Goal: Task Accomplishment & Management: Use online tool/utility

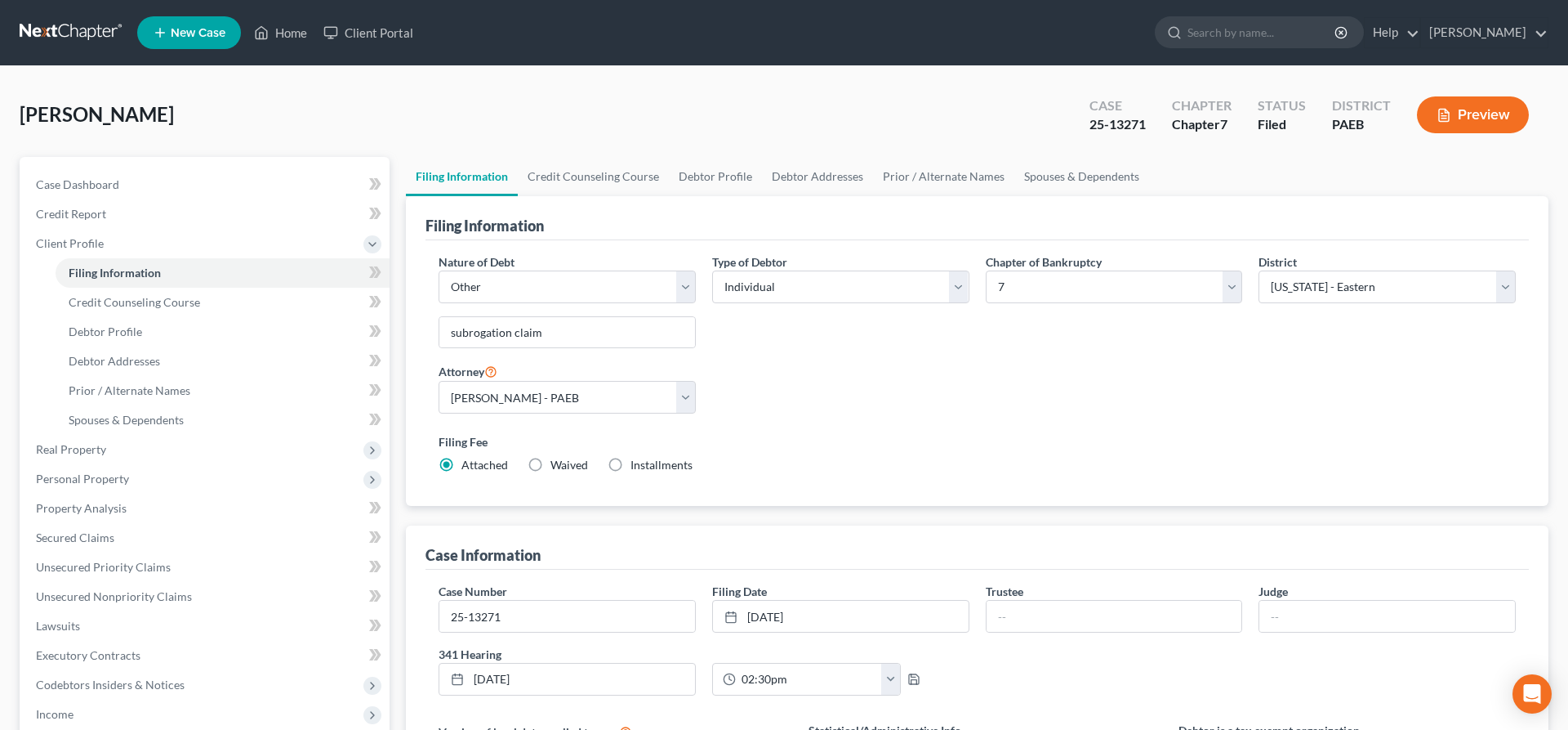
select select "2"
select select "0"
select select "67"
select select "0"
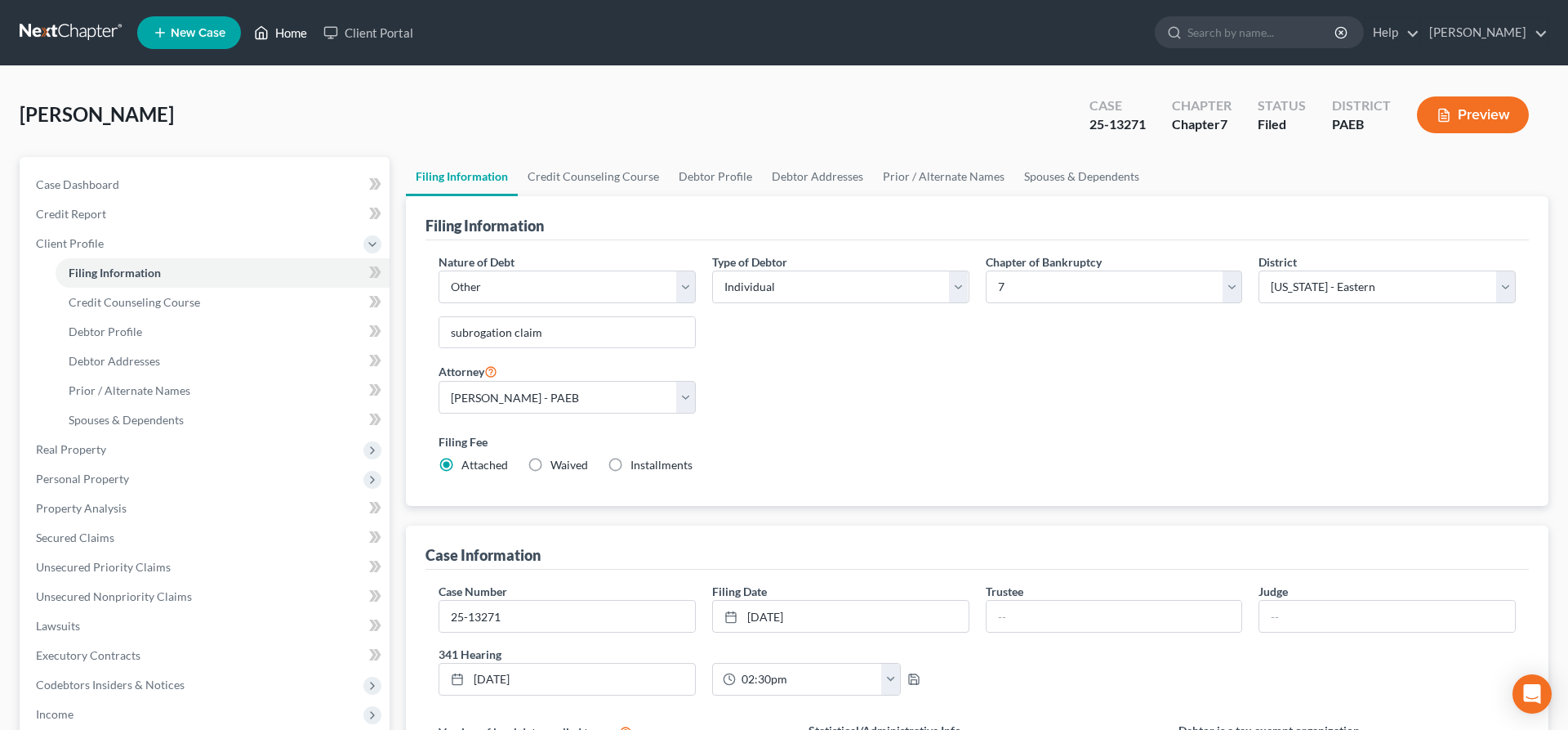
click at [293, 25] on link "Home" at bounding box center [281, 33] width 69 height 30
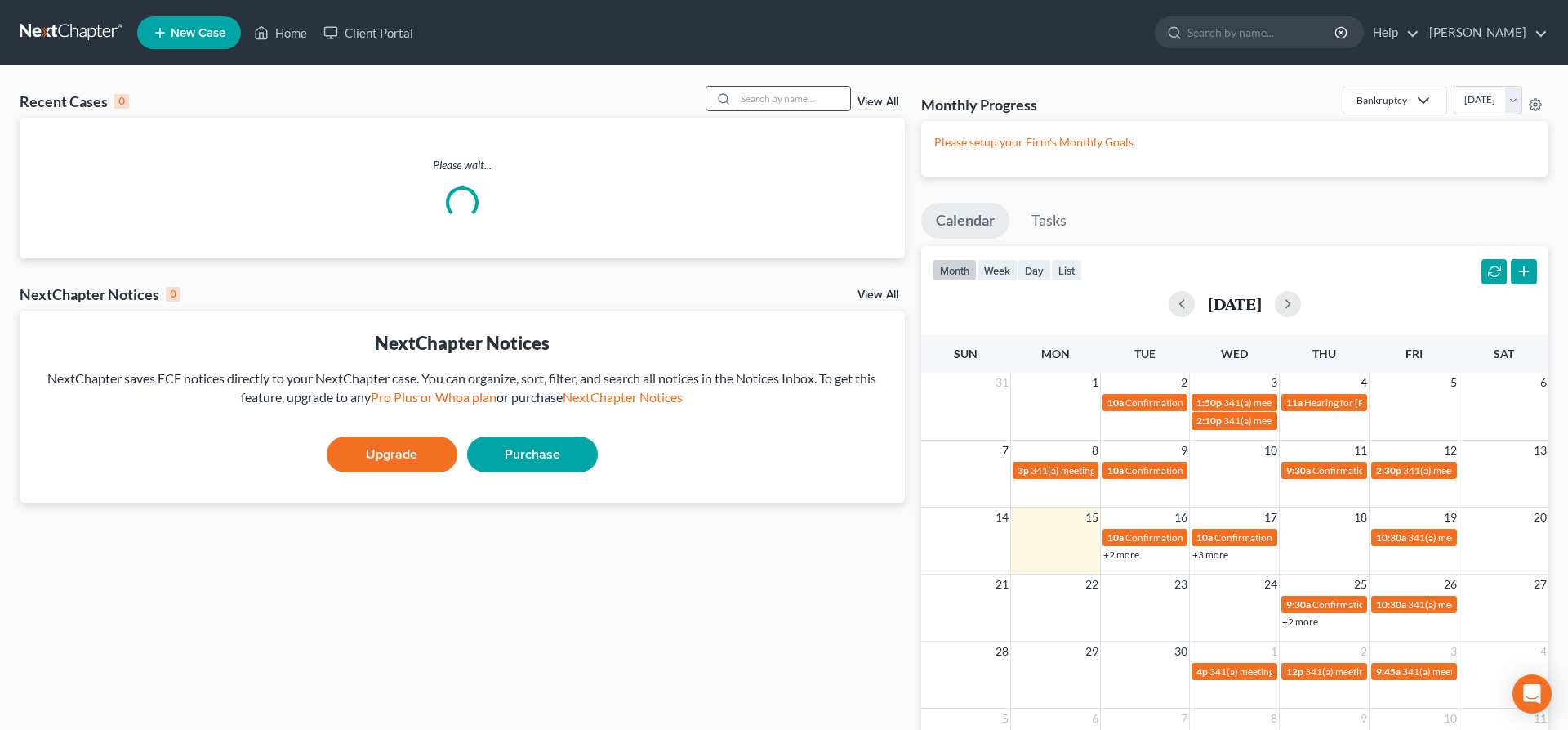
click at [755, 95] on input "search" at bounding box center [793, 99] width 115 height 24
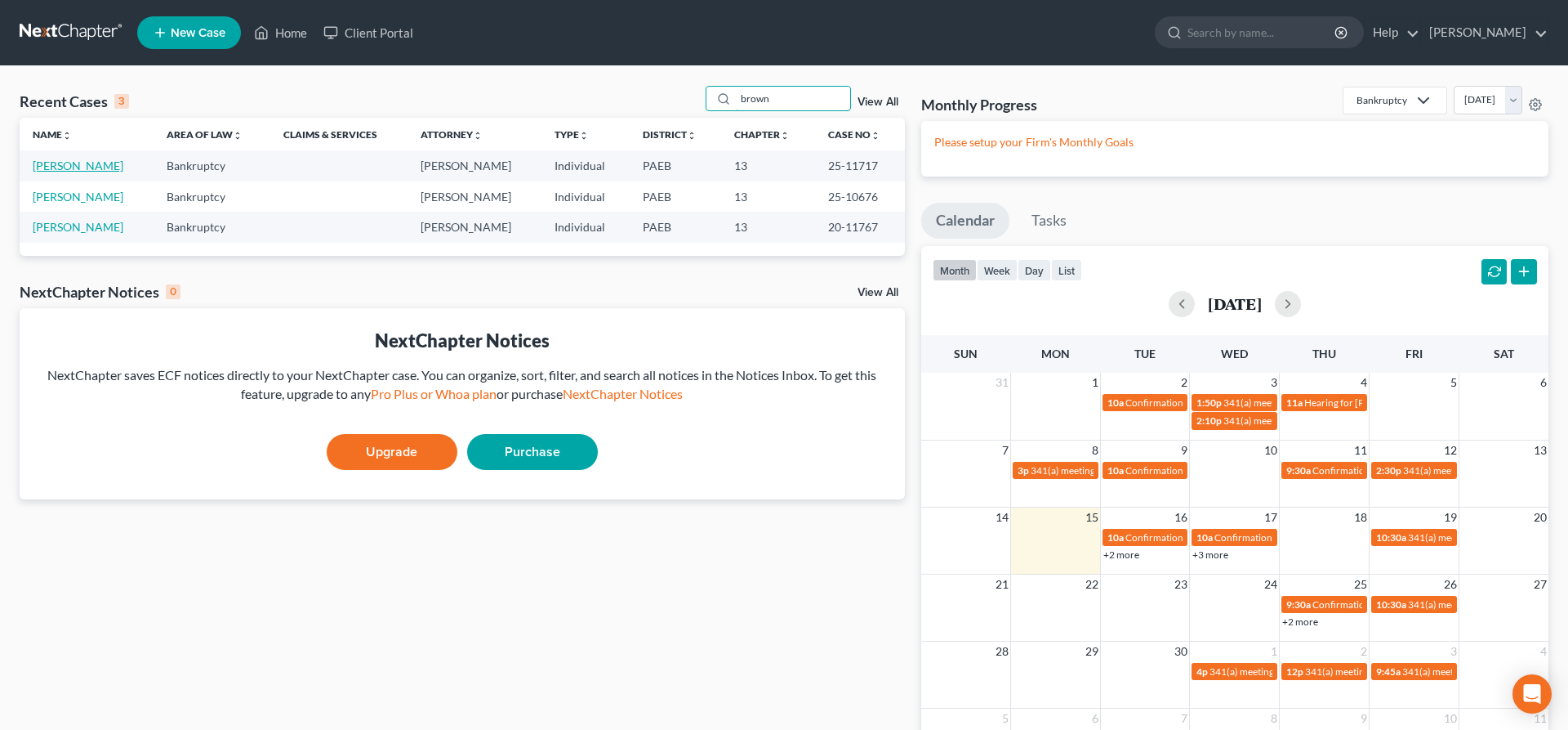
type input "brown"
click at [50, 167] on link "[PERSON_NAME]" at bounding box center [78, 165] width 91 height 14
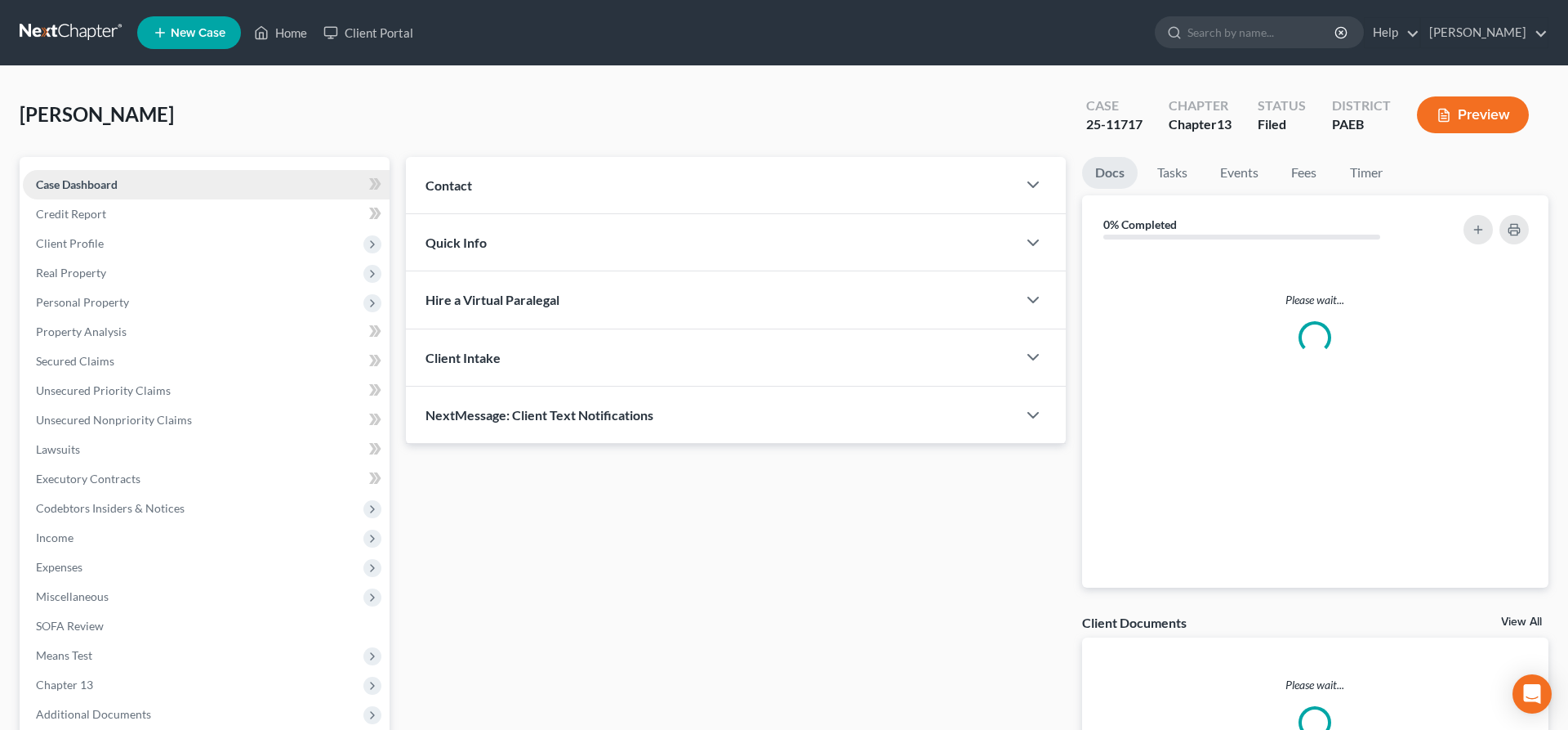
click at [50, 171] on link "Case Dashboard" at bounding box center [206, 185] width 367 height 30
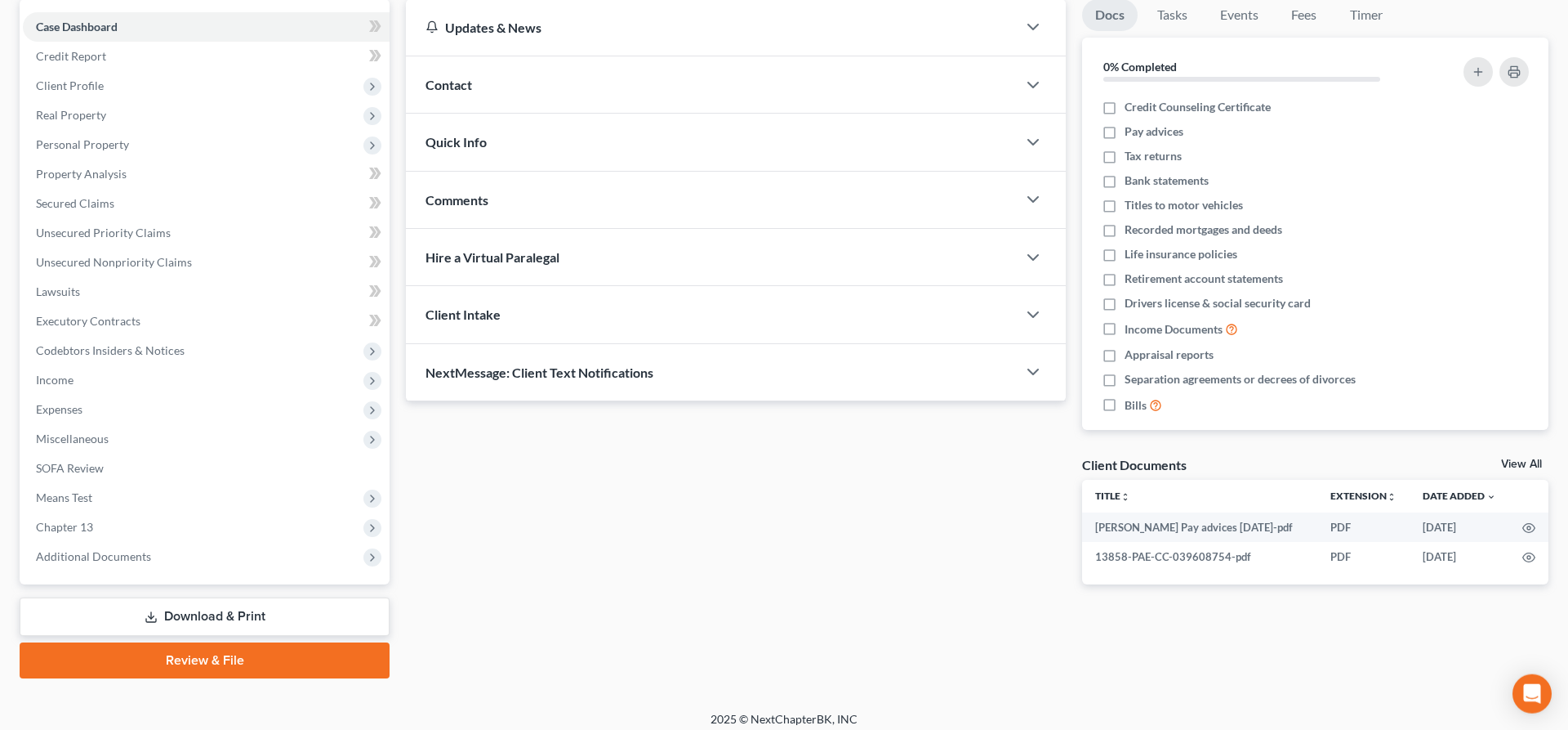
scroll to position [167, 0]
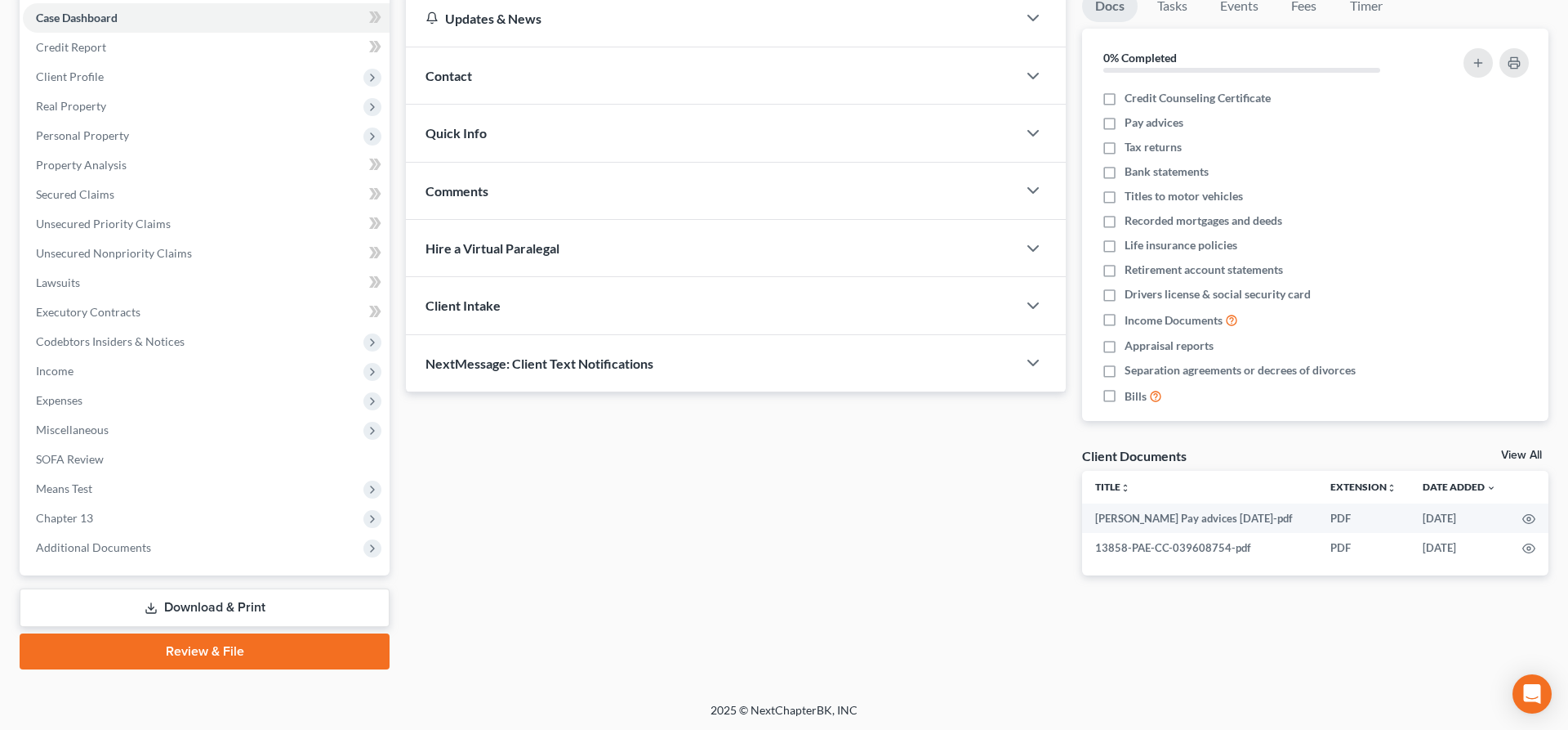
click at [219, 603] on link "Download & Print" at bounding box center [205, 607] width 370 height 39
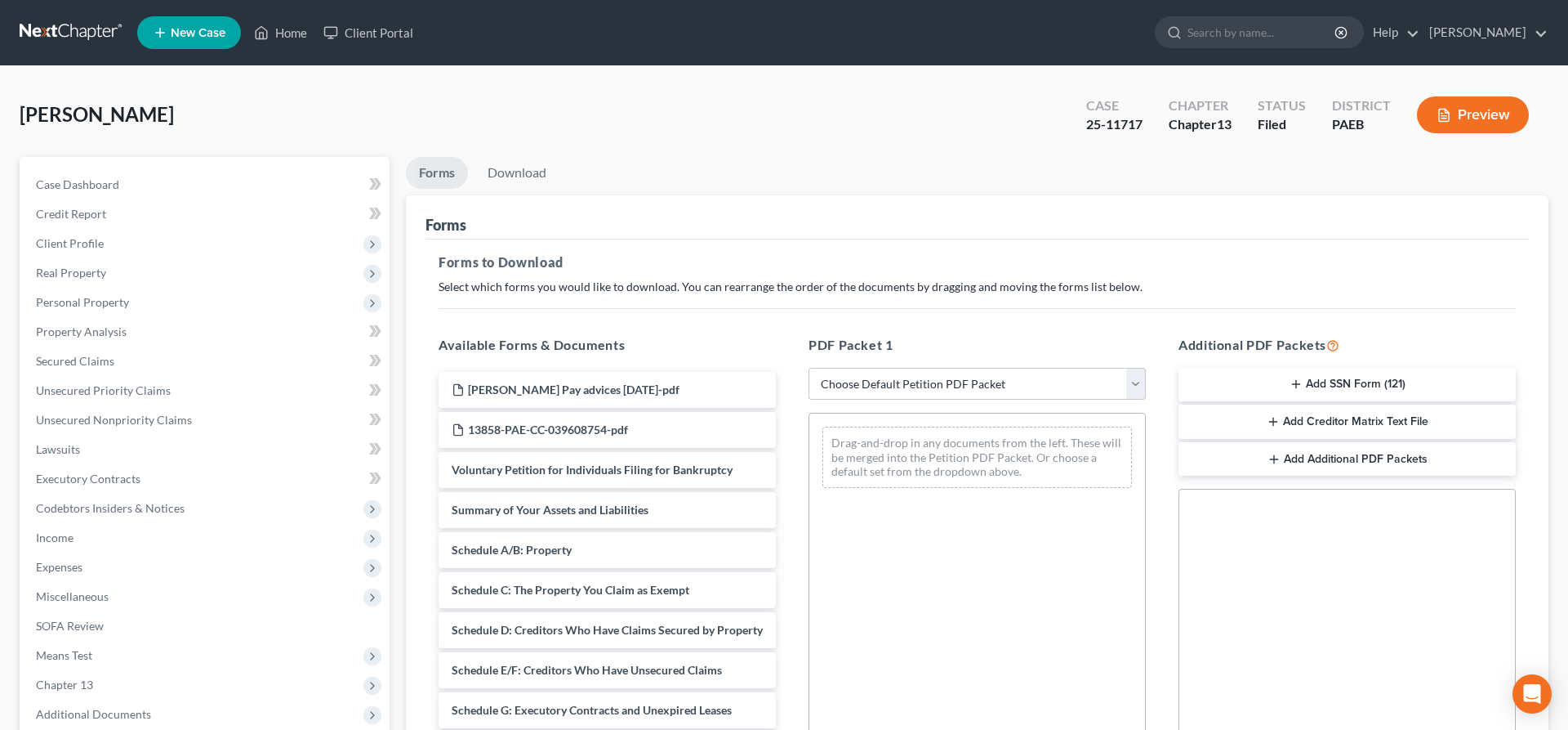
click at [1371, 418] on button "Add Creditor Matrix Text File" at bounding box center [1347, 421] width 337 height 35
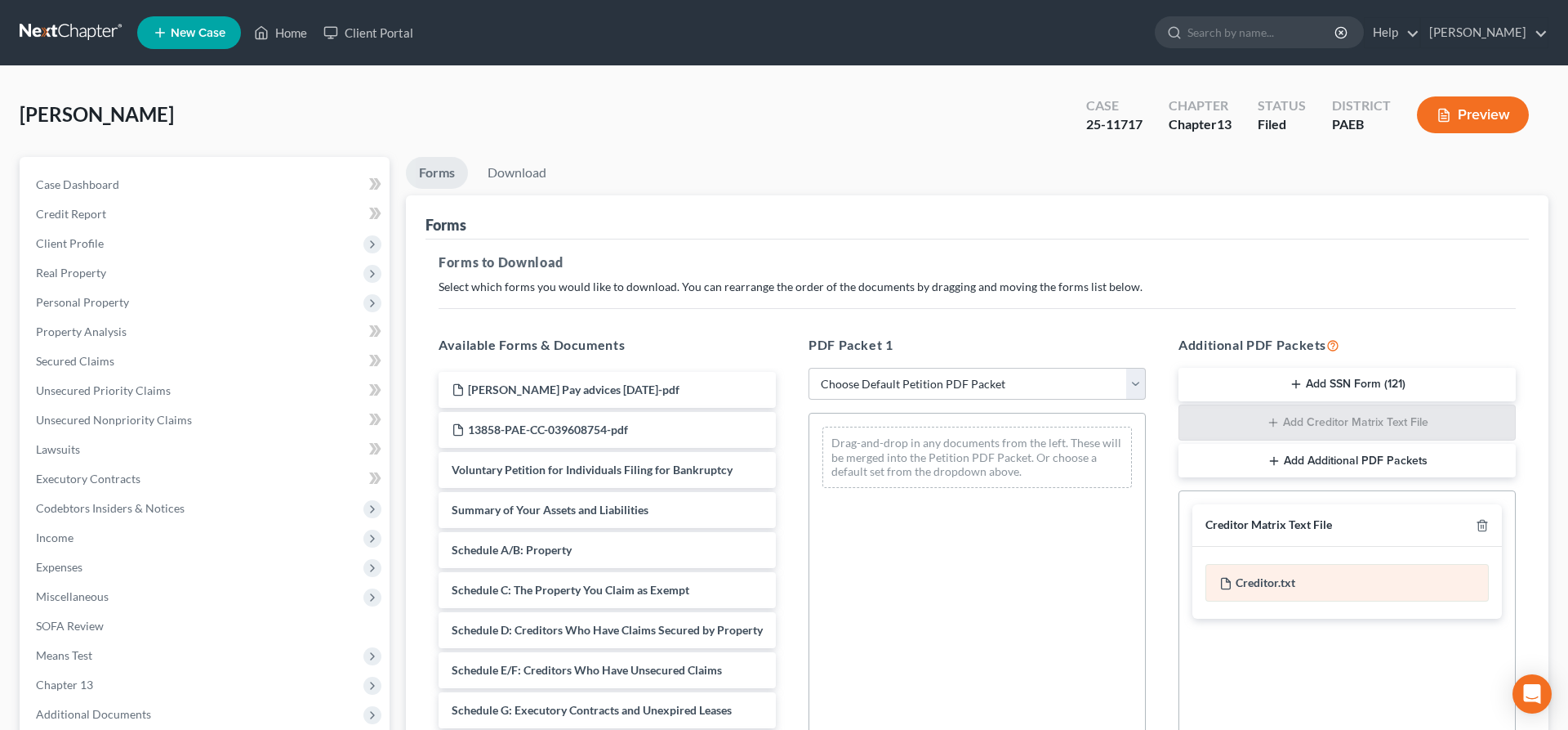
click at [1267, 577] on div "Creditor.txt" at bounding box center [1348, 583] width 284 height 38
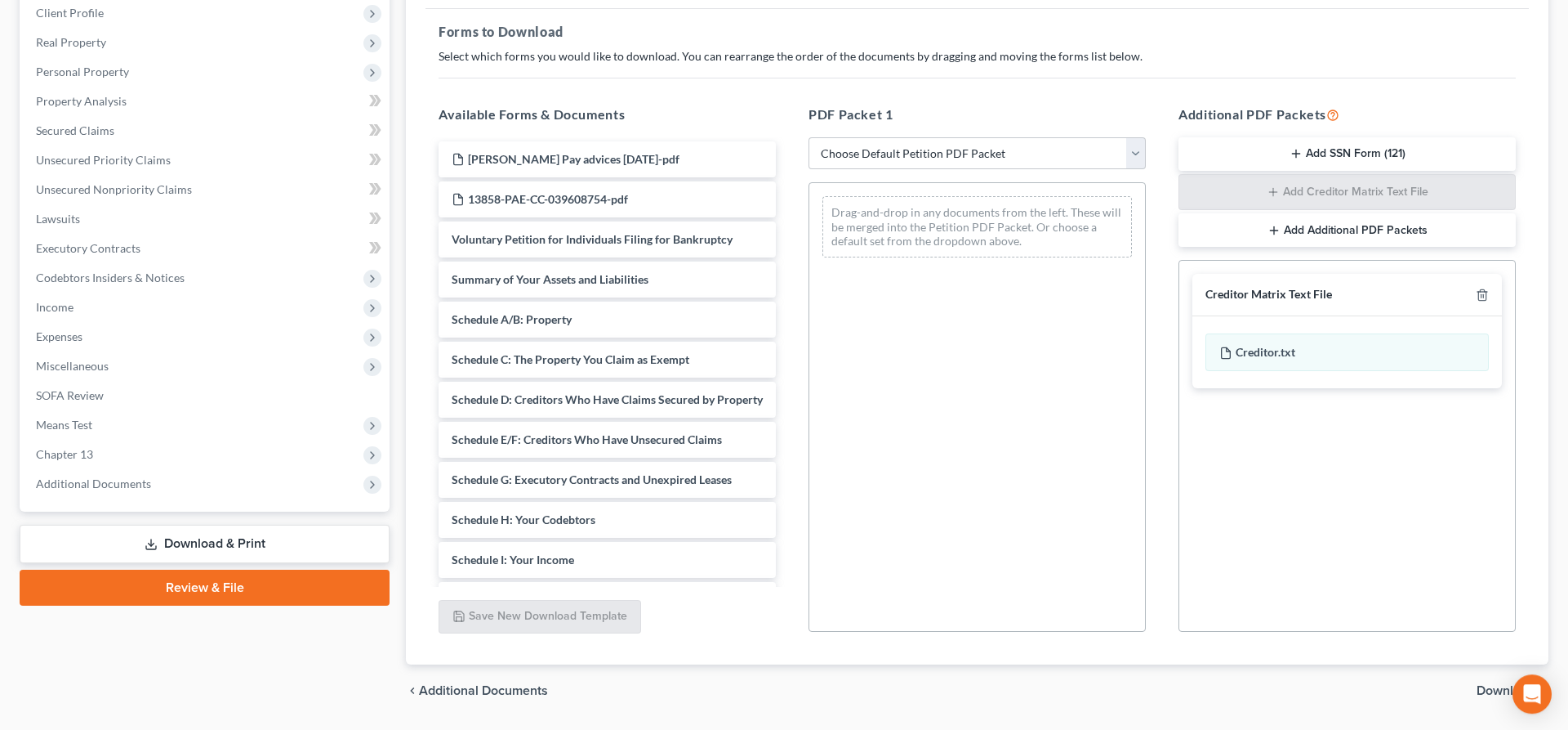
scroll to position [279, 0]
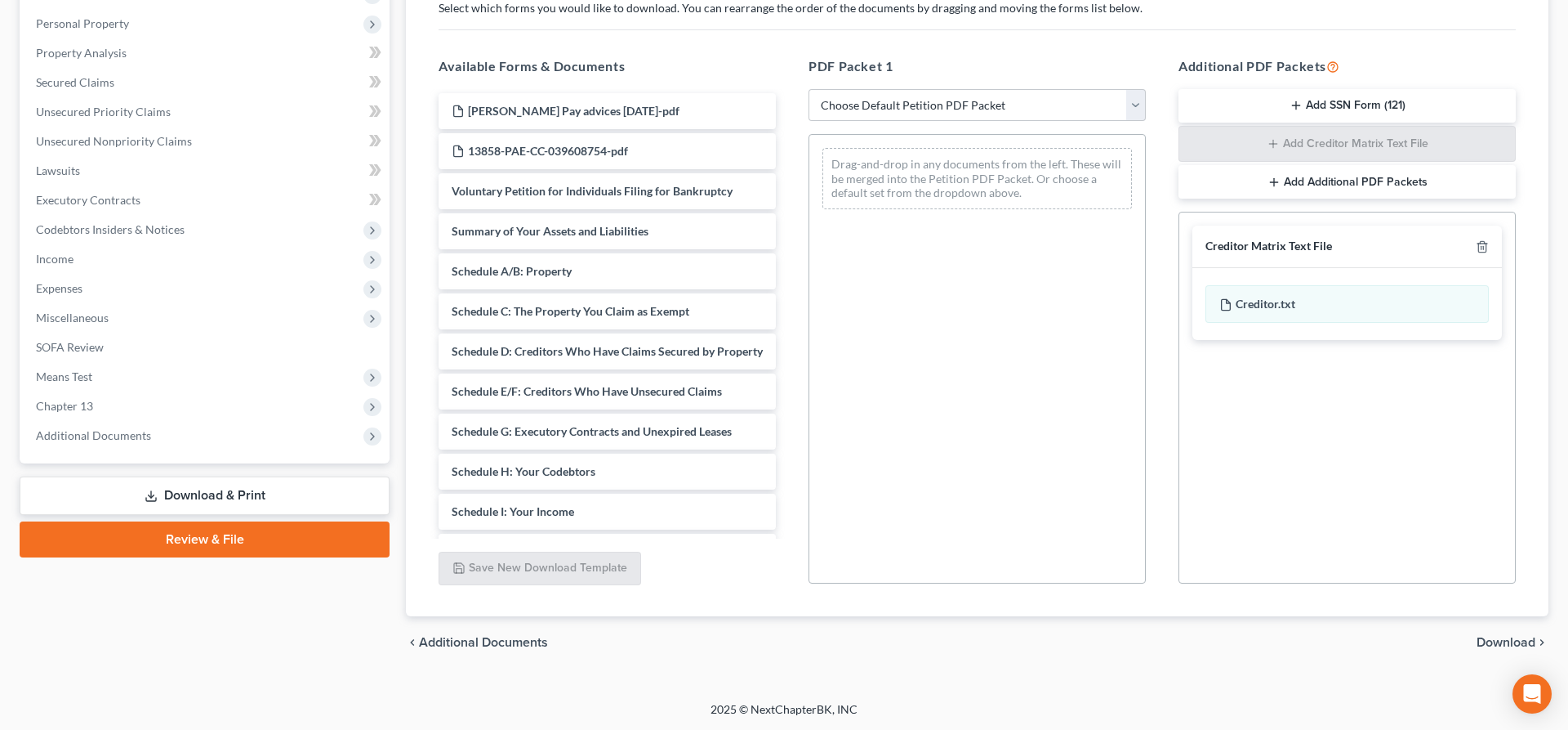
click at [1506, 637] on span "Download" at bounding box center [1506, 642] width 58 height 13
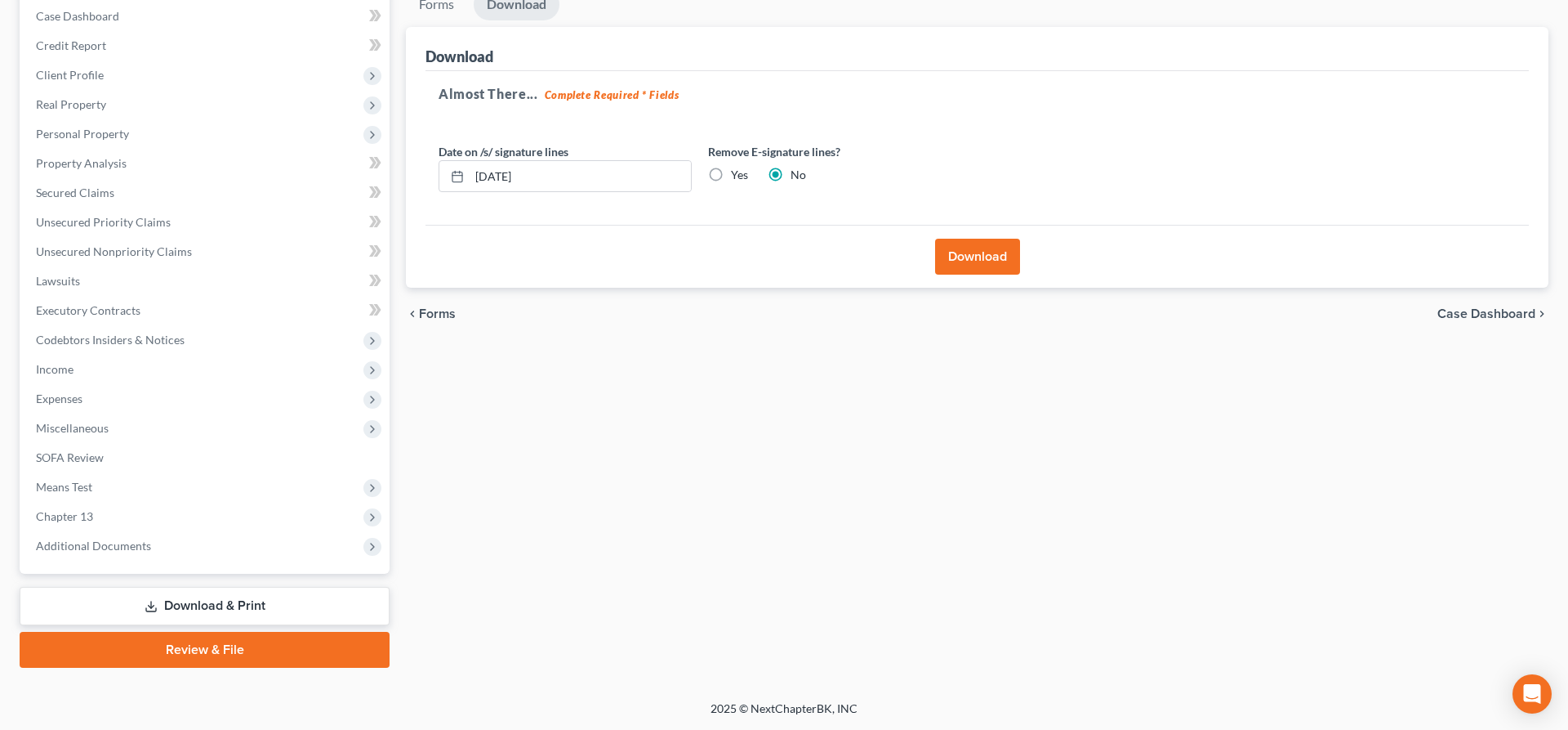
scroll to position [167, 0]
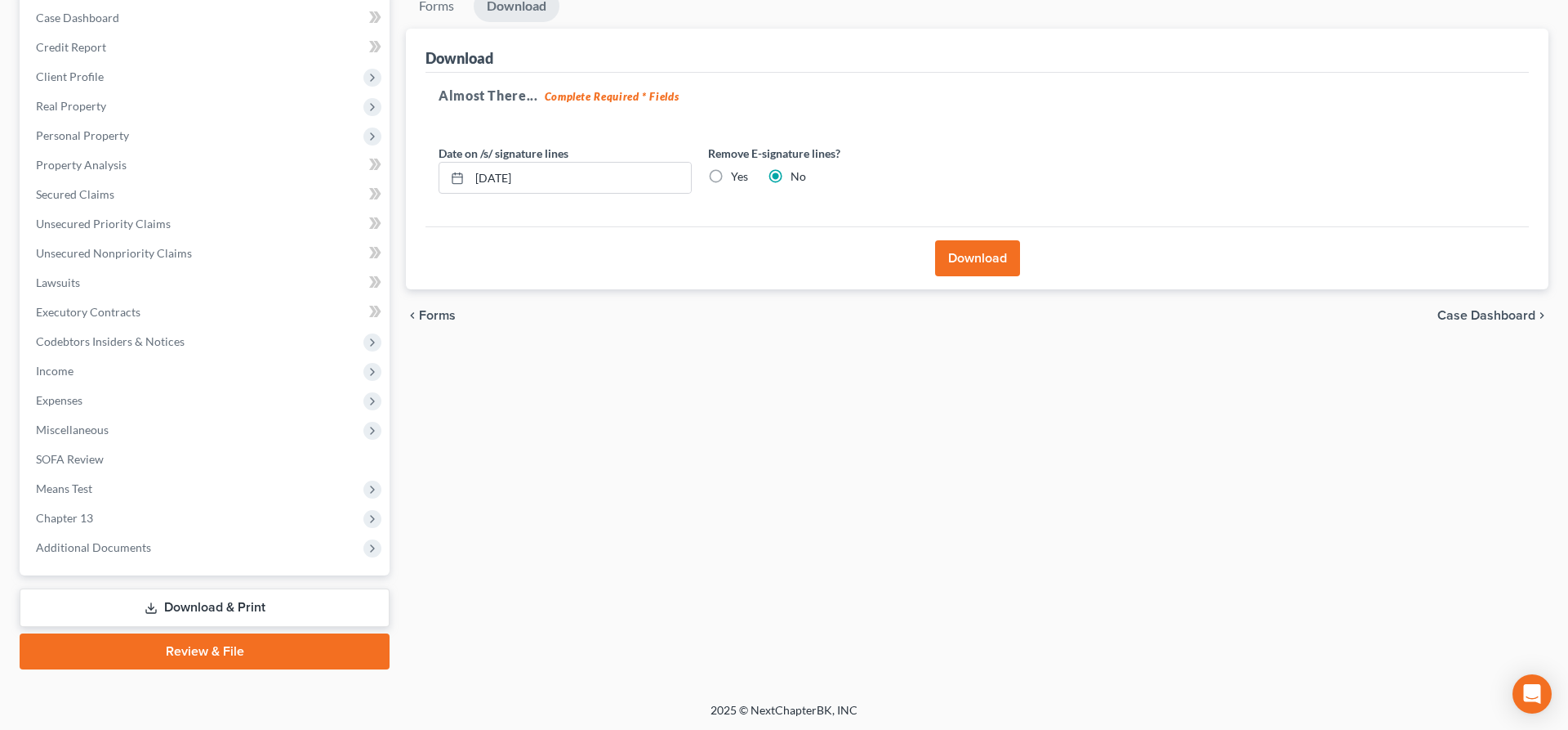
click at [961, 249] on button "Download" at bounding box center [978, 258] width 85 height 36
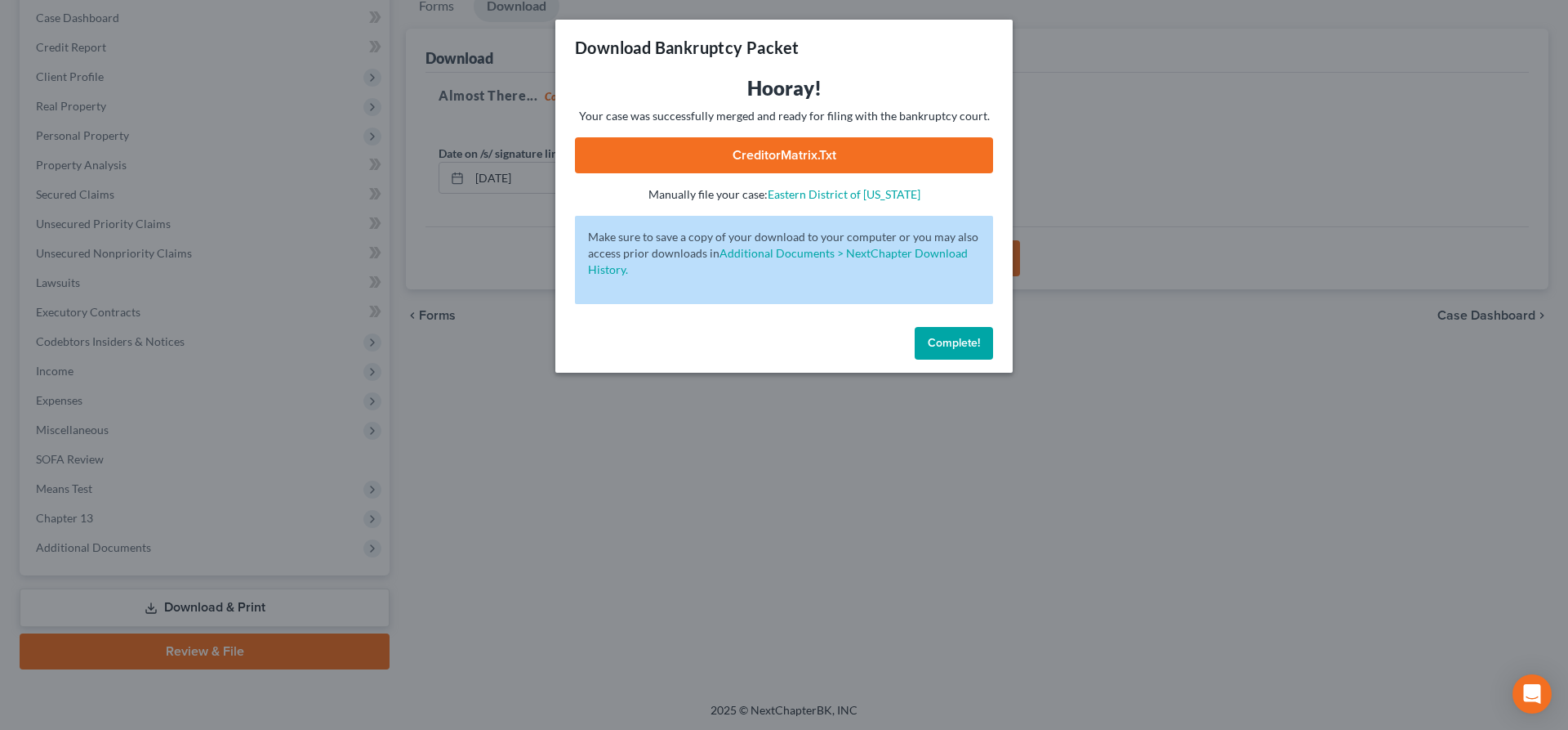
click at [831, 148] on link "CreditorMatrix.txt" at bounding box center [784, 155] width 418 height 36
